Goal: Check status: Check status

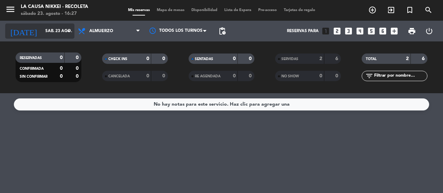
click at [52, 28] on input "sáb. 23 ago." at bounding box center [69, 31] width 55 height 12
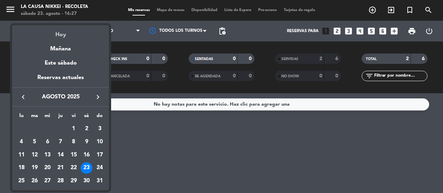
click at [61, 33] on div "Hoy" at bounding box center [60, 32] width 97 height 14
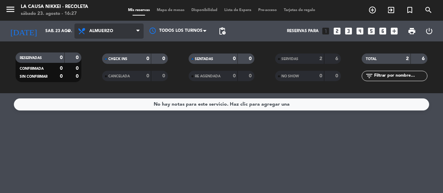
click at [102, 36] on span "Almuerzo" at bounding box center [108, 31] width 69 height 15
click at [109, 86] on div "menu La Causa Nikkei - Recoleta [DATE] 23. agosto - 16:27 Mis reservas Mapa de …" at bounding box center [221, 46] width 443 height 93
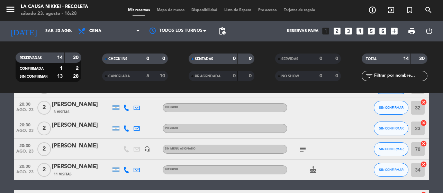
scroll to position [104, 0]
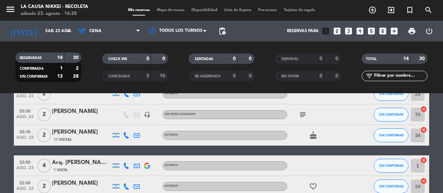
click at [307, 114] on span "subject" at bounding box center [303, 115] width 10 height 8
click at [302, 113] on icon "subject" at bounding box center [303, 115] width 8 height 8
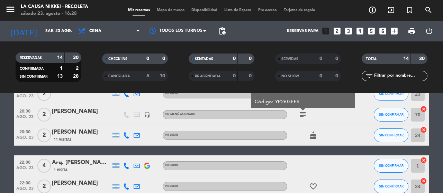
click at [302, 113] on icon "subject" at bounding box center [303, 115] width 8 height 8
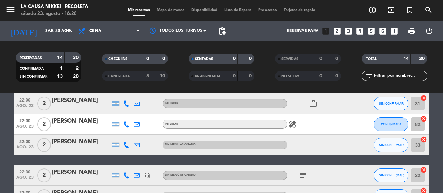
scroll to position [242, 0]
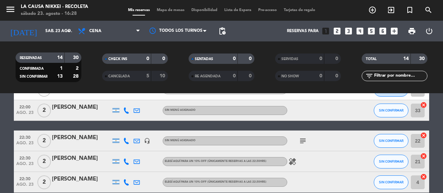
click at [298, 134] on div "subject" at bounding box center [318, 141] width 62 height 20
click at [300, 141] on icon "subject" at bounding box center [303, 141] width 8 height 8
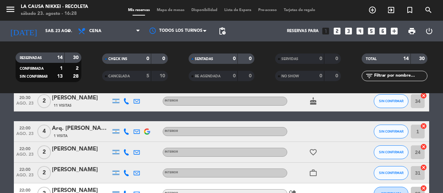
scroll to position [0, 0]
